Goal: Task Accomplishment & Management: Manage account settings

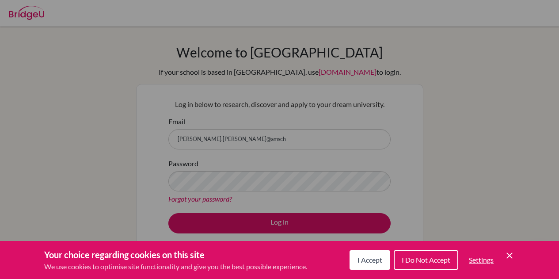
click at [256, 139] on div "Cookie Preferences" at bounding box center [279, 139] width 559 height 279
click at [511, 253] on icon "Save and close" at bounding box center [509, 255] width 6 height 6
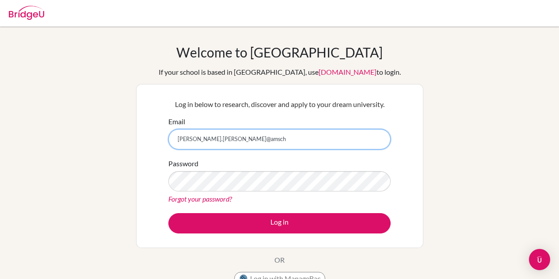
click at [285, 141] on input "bonilla.nery@amsch" at bounding box center [279, 139] width 222 height 20
type input "[PERSON_NAME][EMAIL_ADDRESS][PERSON_NAME][DOMAIN_NAME]"
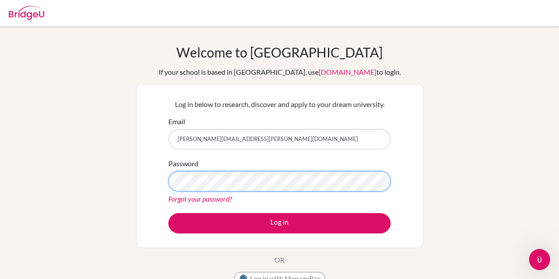
click at [168, 213] on button "Log in" at bounding box center [279, 223] width 222 height 20
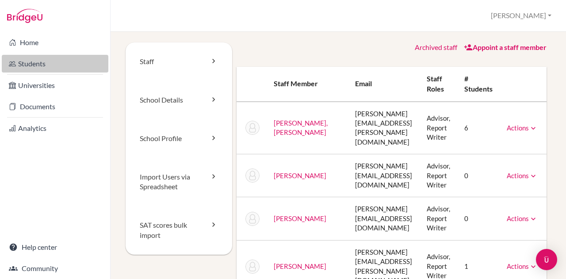
click at [25, 62] on link "Students" at bounding box center [55, 64] width 106 height 18
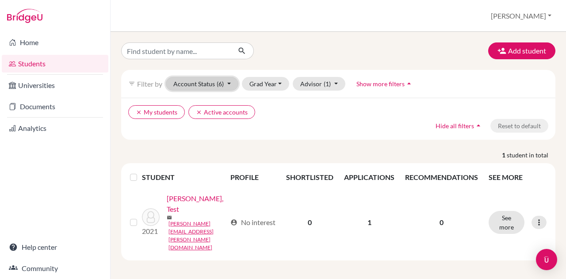
click at [210, 86] on button "Account Status (6)" at bounding box center [202, 84] width 72 height 14
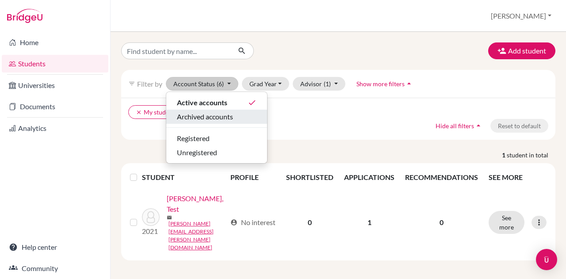
click at [210, 112] on span "Archived accounts" at bounding box center [205, 116] width 56 height 11
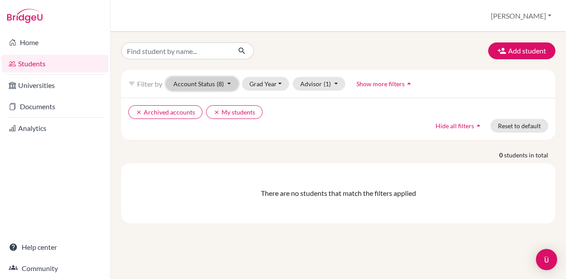
click at [225, 88] on button "Account Status (8)" at bounding box center [202, 84] width 72 height 14
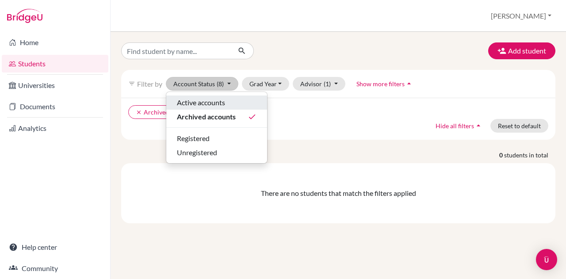
click at [216, 102] on span "Active accounts" at bounding box center [201, 102] width 48 height 11
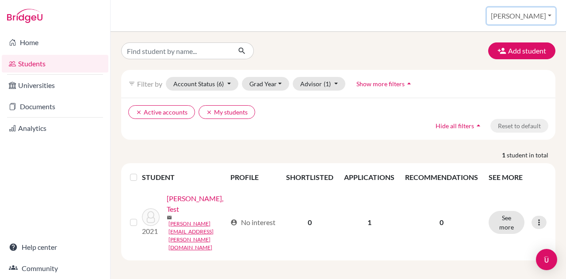
click at [542, 17] on button "[PERSON_NAME]" at bounding box center [521, 16] width 68 height 17
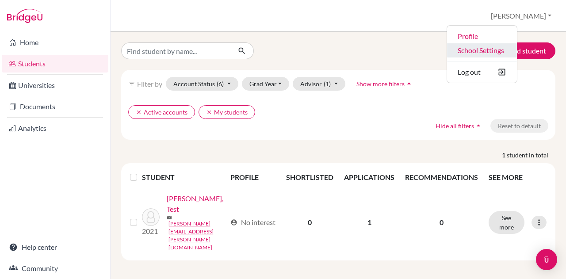
click at [513, 47] on link "School Settings" at bounding box center [482, 50] width 70 height 14
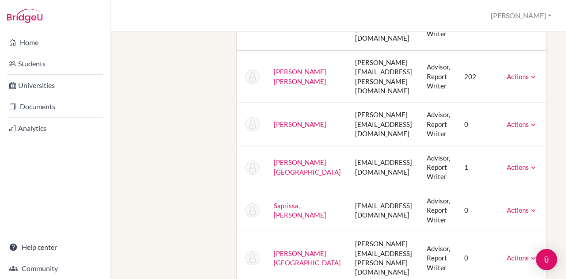
scroll to position [633, 0]
click at [537, 163] on icon at bounding box center [533, 167] width 9 height 9
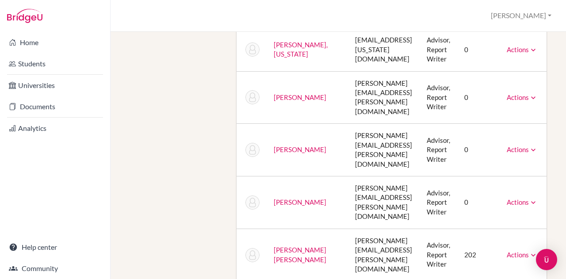
scroll to position [455, 0]
click at [293, 246] on link "[PERSON_NAME] [PERSON_NAME]" at bounding box center [300, 254] width 53 height 17
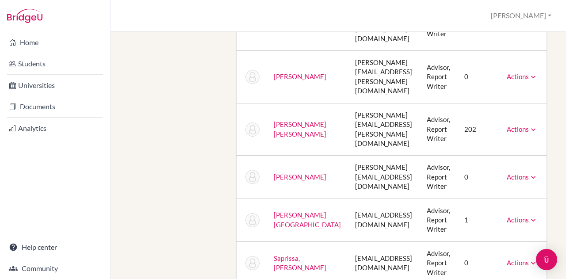
scroll to position [580, 0]
click at [532, 125] on link "Actions" at bounding box center [521, 129] width 31 height 8
click at [437, 103] on td "Advisor, Report Writer" at bounding box center [438, 129] width 38 height 53
click at [482, 103] on td "202" at bounding box center [478, 129] width 42 height 53
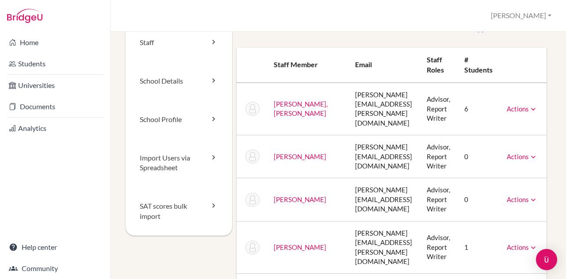
scroll to position [0, 0]
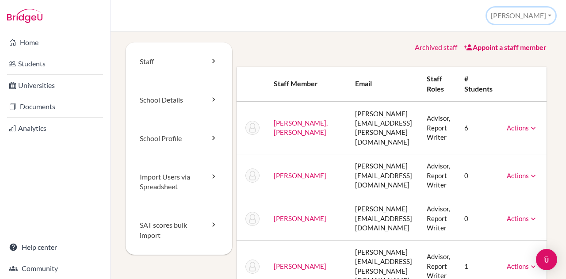
click at [543, 18] on button "[PERSON_NAME]" at bounding box center [521, 16] width 68 height 16
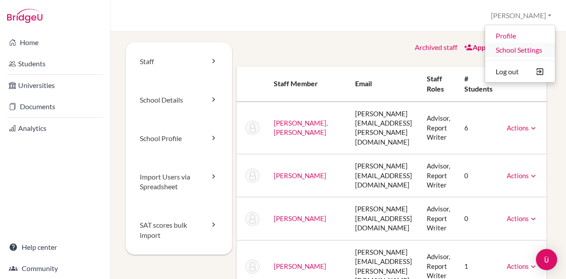
click at [524, 52] on link "School Settings" at bounding box center [520, 50] width 70 height 14
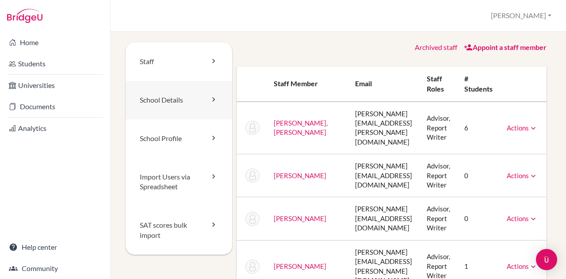
click at [195, 104] on link "School Details" at bounding box center [178, 100] width 106 height 38
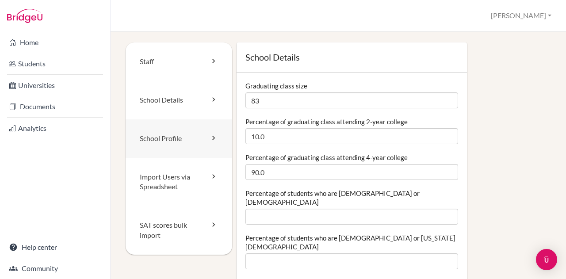
click at [185, 139] on link "School Profile" at bounding box center [178, 138] width 106 height 38
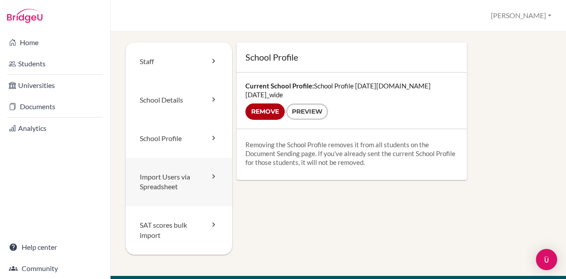
click at [181, 175] on link "Import Users via Spreadsheet" at bounding box center [178, 182] width 106 height 49
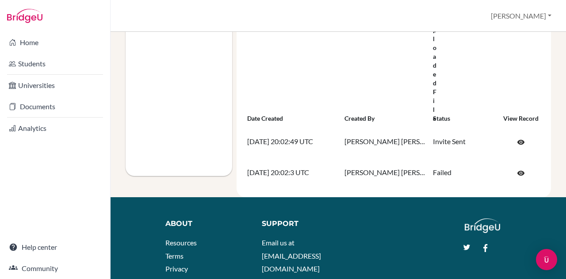
scroll to position [220, 0]
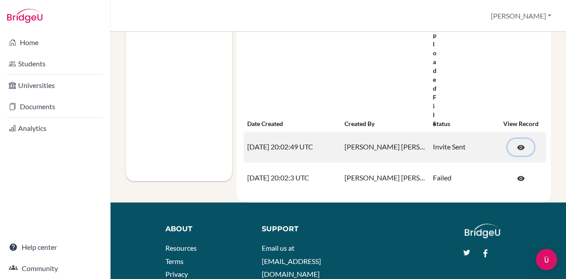
click at [520, 146] on span "visibility" at bounding box center [521, 148] width 8 height 8
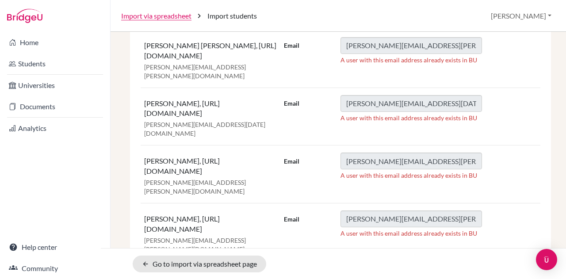
scroll to position [2272, 0]
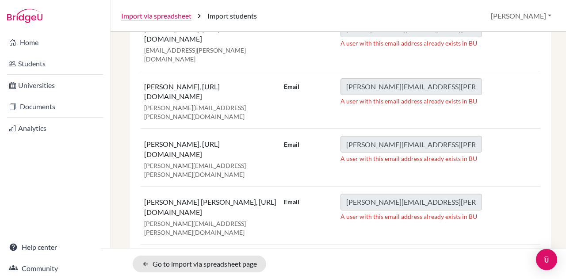
click at [119, 181] on div "check_circle Upload file check_circle Review & confirm data check_circle Send i…" at bounding box center [337, 155] width 455 height 247
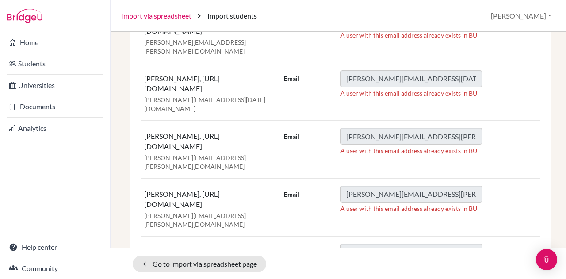
scroll to position [2454, 0]
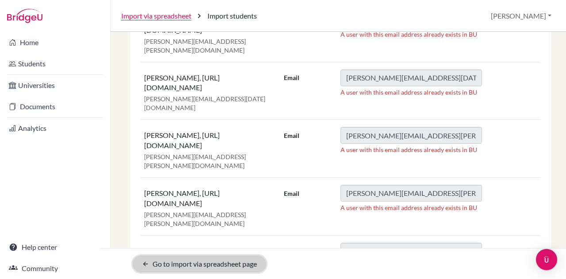
click at [150, 259] on link "arrow_back Go to import via spreadsheet page" at bounding box center [199, 263] width 133 height 17
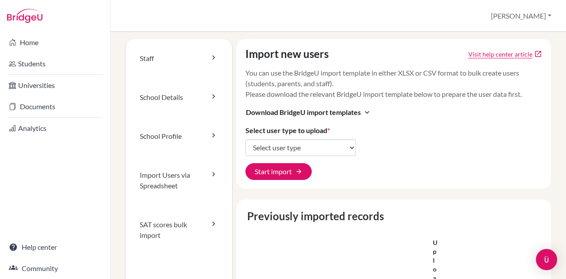
scroll to position [3, 0]
click at [173, 228] on link "SAT scores bulk import" at bounding box center [178, 229] width 106 height 49
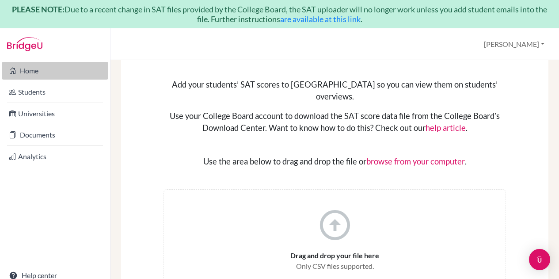
click at [36, 66] on link "Home" at bounding box center [55, 71] width 106 height 18
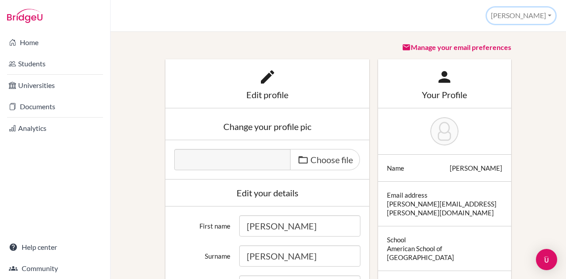
click at [548, 15] on button "[PERSON_NAME]" at bounding box center [521, 16] width 68 height 16
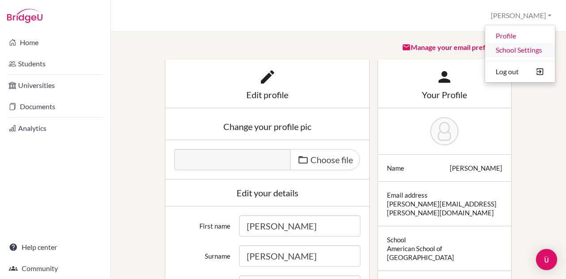
click at [524, 47] on link "School Settings" at bounding box center [520, 50] width 70 height 14
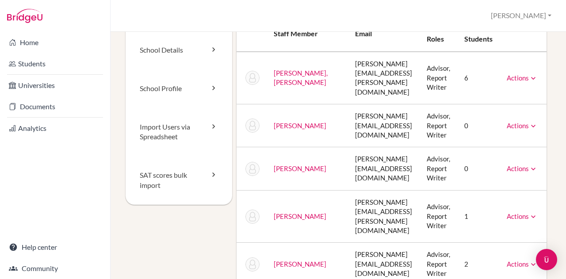
scroll to position [50, 0]
click at [278, 75] on link "[PERSON_NAME], [PERSON_NAME]" at bounding box center [301, 76] width 54 height 17
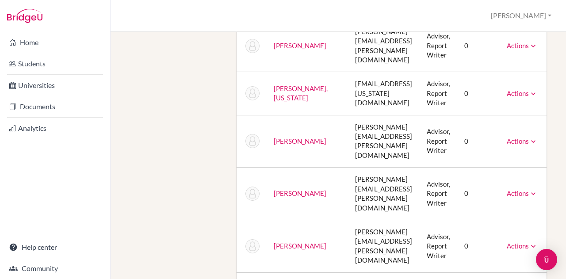
scroll to position [412, 0]
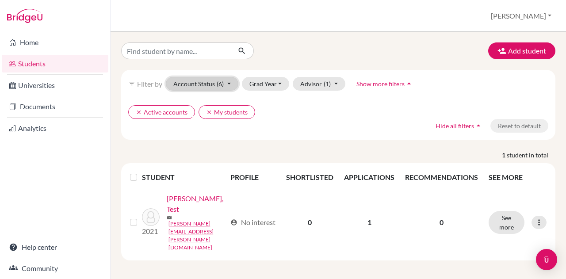
click at [223, 87] on button "Account Status (6)" at bounding box center [202, 84] width 72 height 14
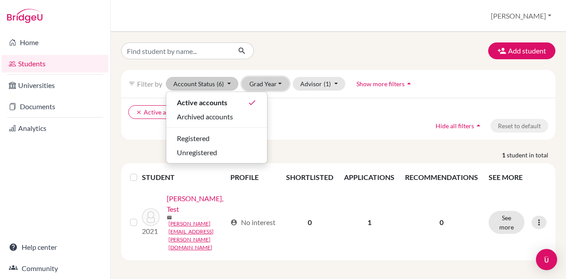
click at [273, 85] on button "Grad Year" at bounding box center [266, 84] width 48 height 14
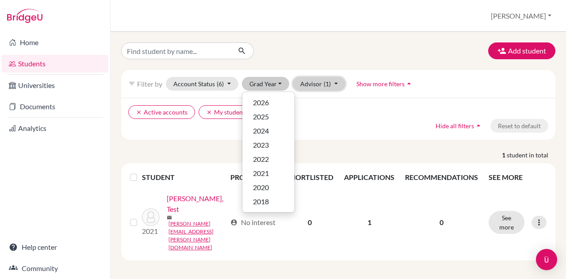
click at [325, 81] on span "(1)" at bounding box center [326, 84] width 7 height 8
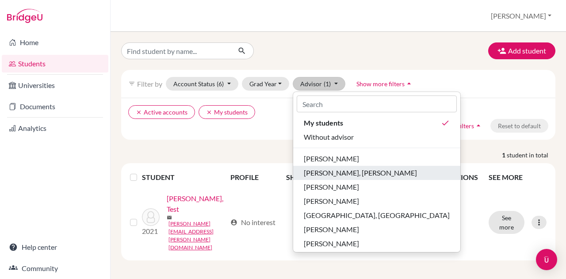
click at [343, 167] on button "Avila, Dr. Leonor" at bounding box center [376, 173] width 167 height 14
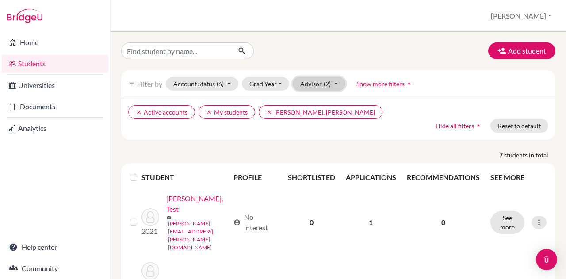
click at [339, 83] on button "Advisor (2)" at bounding box center [319, 84] width 53 height 14
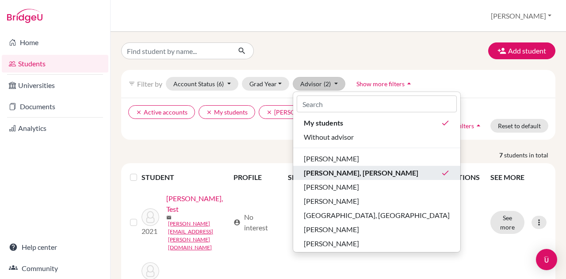
click at [441, 173] on icon "done" at bounding box center [445, 172] width 9 height 9
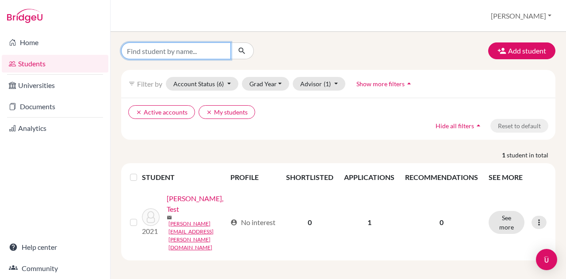
click at [186, 52] on input "Find student by name..." at bounding box center [176, 50] width 110 height 17
type input "serarols"
click button "submit" at bounding box center [241, 50] width 23 height 17
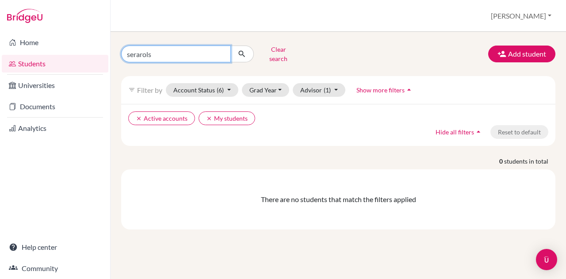
click at [186, 52] on input "serarols" at bounding box center [176, 54] width 110 height 17
type input "serarol"
click button "submit" at bounding box center [241, 54] width 23 height 17
click at [186, 52] on input "serarol" at bounding box center [176, 54] width 110 height 17
type input "s"
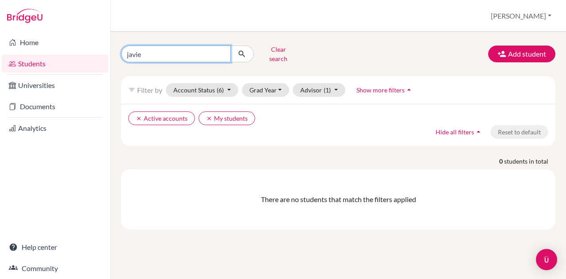
type input "javier"
click button "submit" at bounding box center [241, 54] width 23 height 17
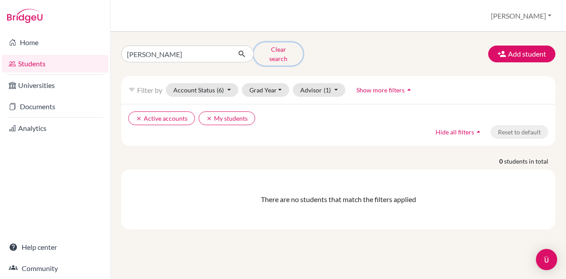
click at [271, 46] on button "Clear search" at bounding box center [278, 53] width 49 height 23
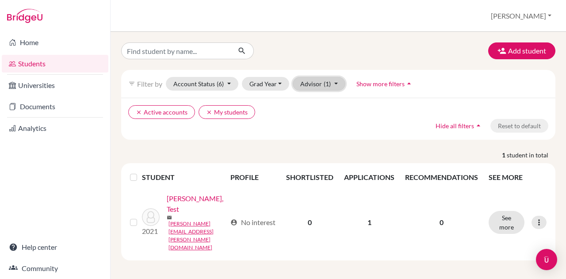
click at [331, 84] on button "Advisor (1)" at bounding box center [319, 84] width 53 height 14
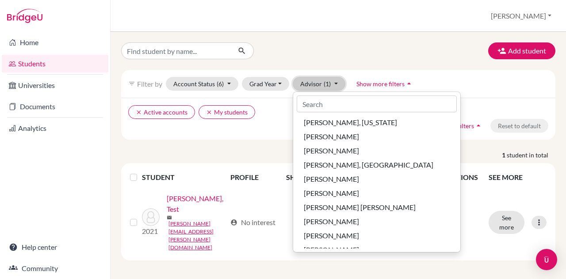
scroll to position [179, 0]
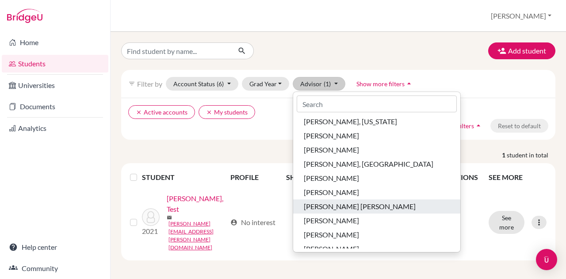
click at [350, 206] on span "[PERSON_NAME] [PERSON_NAME]" at bounding box center [360, 206] width 112 height 11
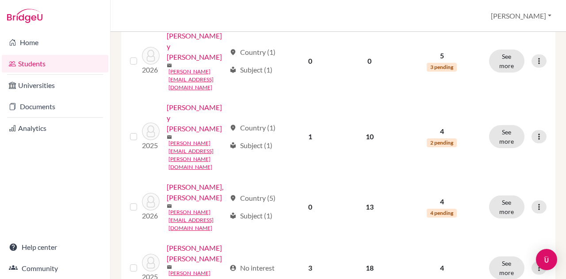
scroll to position [1158, 0]
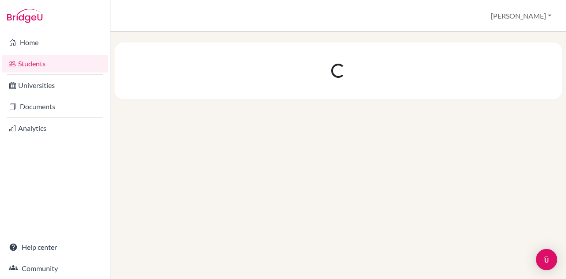
scroll to position [0, 0]
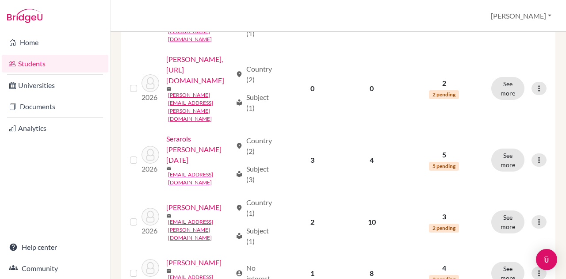
scroll to position [270, 0]
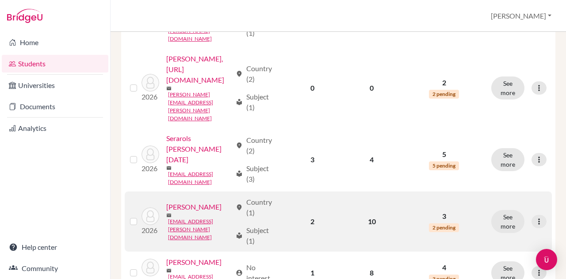
click at [166, 202] on link "Serarols Suárez, Javier" at bounding box center [193, 207] width 55 height 11
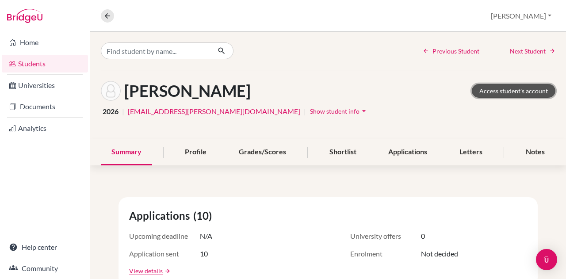
click at [506, 88] on link "Access student's account" at bounding box center [513, 91] width 84 height 14
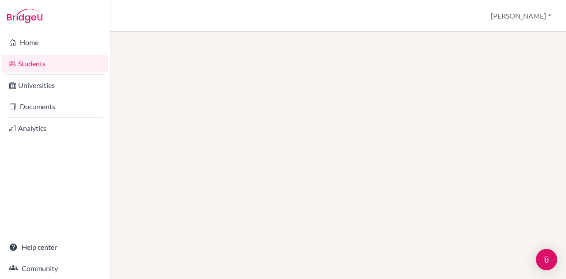
click at [35, 63] on link "Students" at bounding box center [55, 64] width 106 height 18
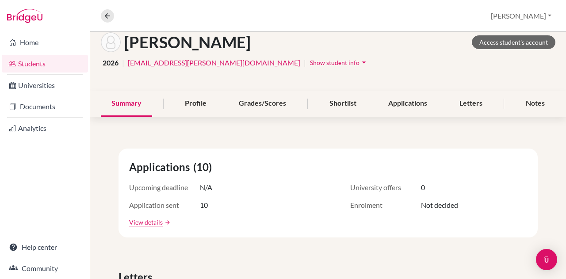
scroll to position [44, 0]
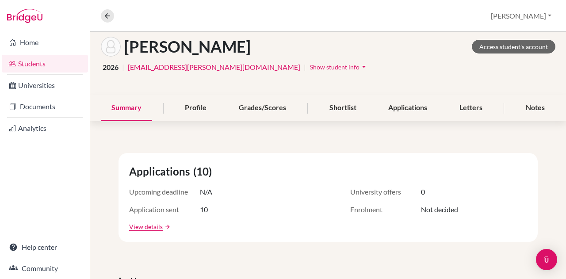
click at [359, 68] on icon "arrow_drop_down" at bounding box center [363, 66] width 9 height 9
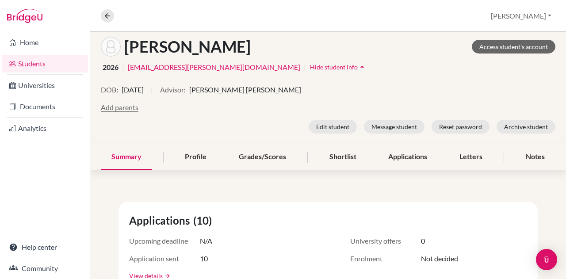
click at [357, 68] on icon "arrow_drop_up" at bounding box center [361, 66] width 9 height 9
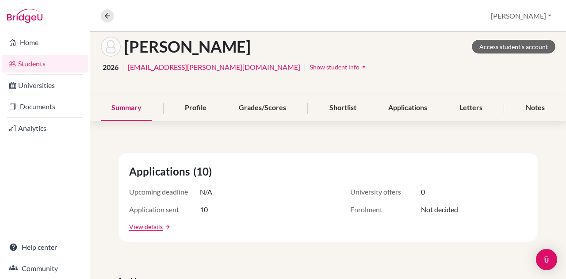
click at [359, 67] on icon "arrow_drop_down" at bounding box center [363, 66] width 9 height 9
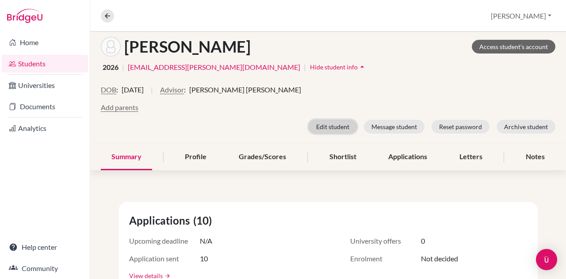
click at [324, 128] on button "Edit student" at bounding box center [332, 127] width 48 height 14
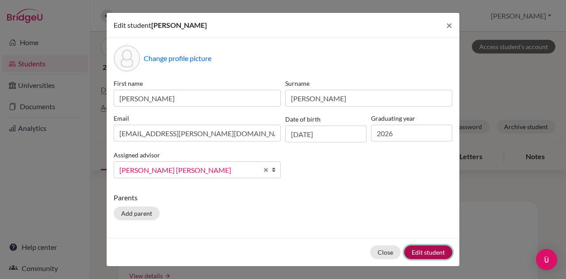
click at [414, 252] on button "Edit student" at bounding box center [428, 252] width 48 height 14
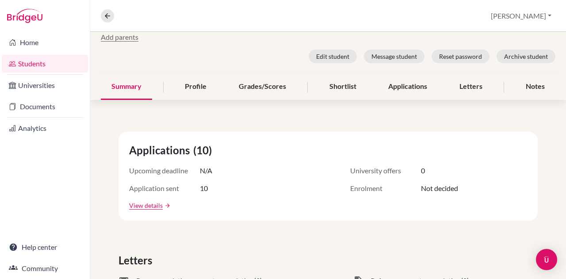
scroll to position [0, 0]
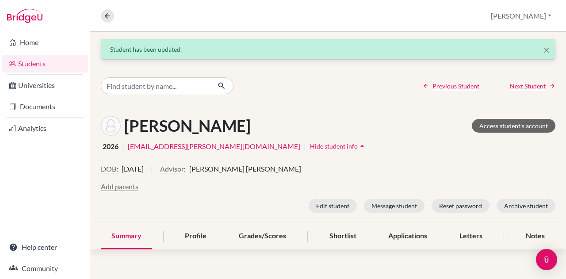
click at [357, 148] on icon "arrow_drop_up" at bounding box center [361, 145] width 9 height 9
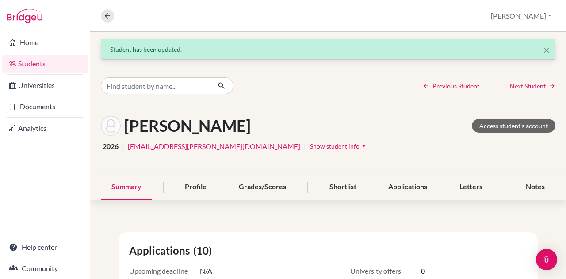
click at [310, 147] on span "Show student info" at bounding box center [334, 146] width 49 height 8
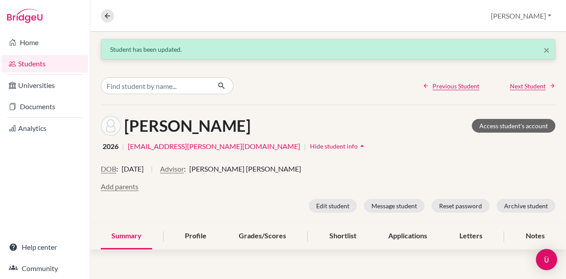
click at [310, 147] on span "Hide student info" at bounding box center [334, 146] width 48 height 8
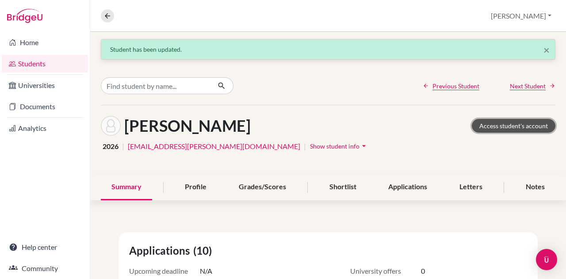
click at [504, 129] on link "Access student's account" at bounding box center [513, 126] width 84 height 14
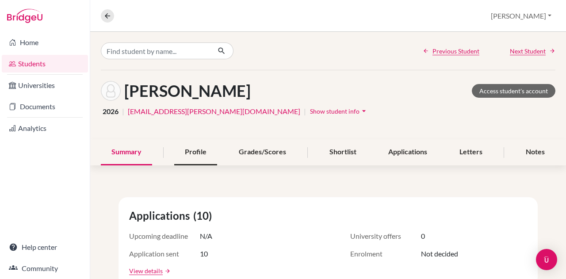
click at [191, 152] on div "Profile" at bounding box center [195, 152] width 43 height 26
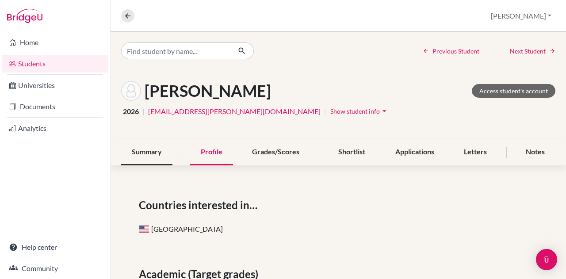
click at [130, 153] on div "Summary" at bounding box center [146, 152] width 51 height 26
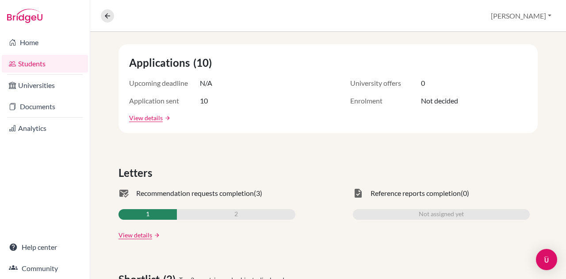
scroll to position [153, 0]
click at [144, 120] on link "View details" at bounding box center [146, 117] width 34 height 9
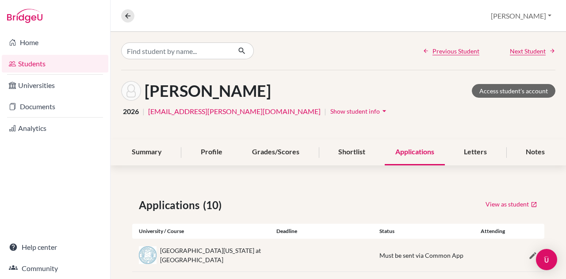
click at [330, 113] on span "Show student info" at bounding box center [354, 111] width 49 height 8
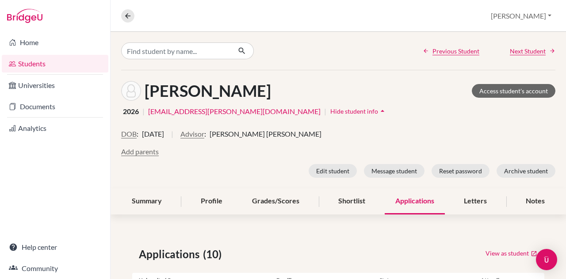
click at [330, 113] on span "Hide student info" at bounding box center [354, 111] width 48 height 8
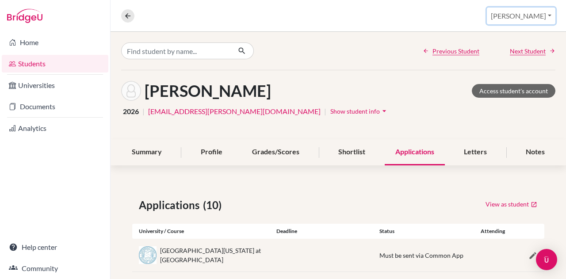
click at [531, 19] on button "[PERSON_NAME]" at bounding box center [521, 16] width 68 height 17
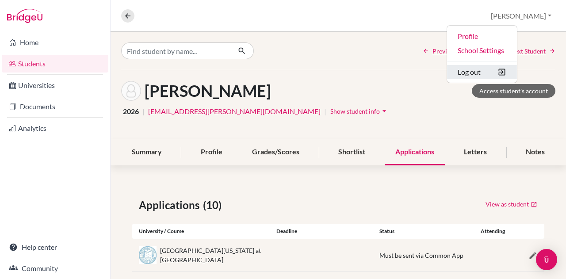
click at [509, 66] on button "Log out" at bounding box center [482, 72] width 70 height 14
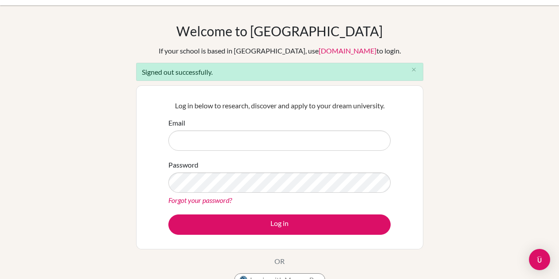
scroll to position [22, 0]
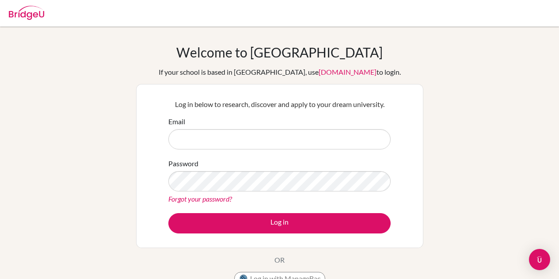
click at [211, 200] on link "Forgot your password?" at bounding box center [200, 198] width 64 height 8
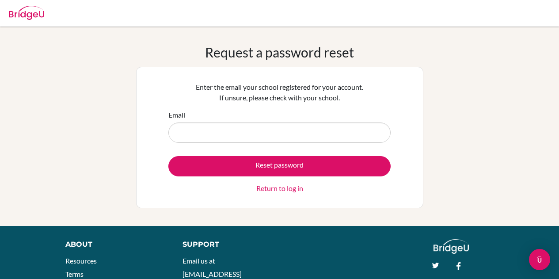
click at [279, 124] on input "Email" at bounding box center [279, 132] width 222 height 20
type input "[PERSON_NAME][EMAIL_ADDRESS][PERSON_NAME][DOMAIN_NAME]"
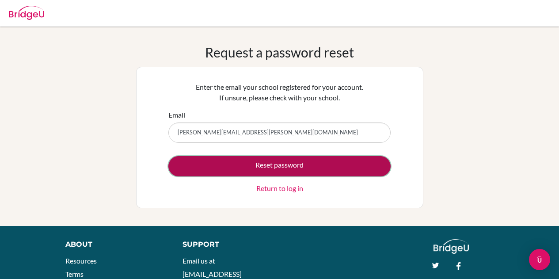
click at [281, 172] on button "Reset password" at bounding box center [279, 166] width 222 height 20
